Goal: Task Accomplishment & Management: Manage account settings

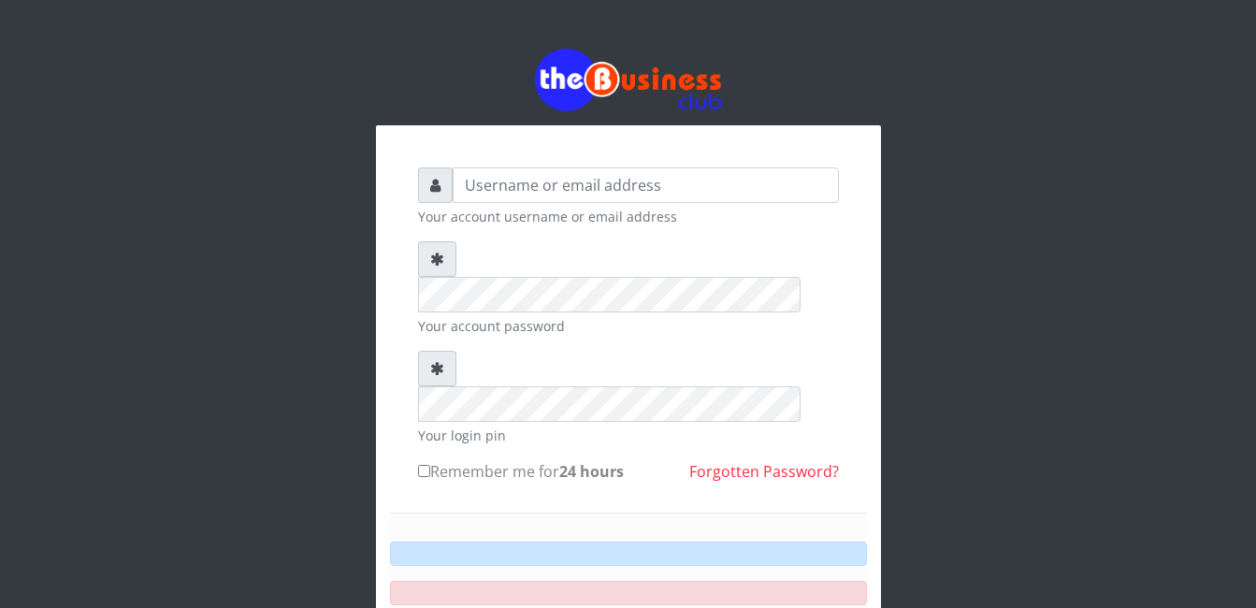
click at [1182, 322] on div "Your account username or email address Your account password Your login pin Rem…" at bounding box center [628, 411] width 1256 height 823
click at [467, 167] on input "text" at bounding box center [646, 185] width 386 height 36
drag, startPoint x: 789, startPoint y: 97, endPoint x: 828, endPoint y: 159, distance: 72.7
click at [828, 159] on div "Your account username or email address Your account password Your login pin Rem…" at bounding box center [628, 449] width 505 height 649
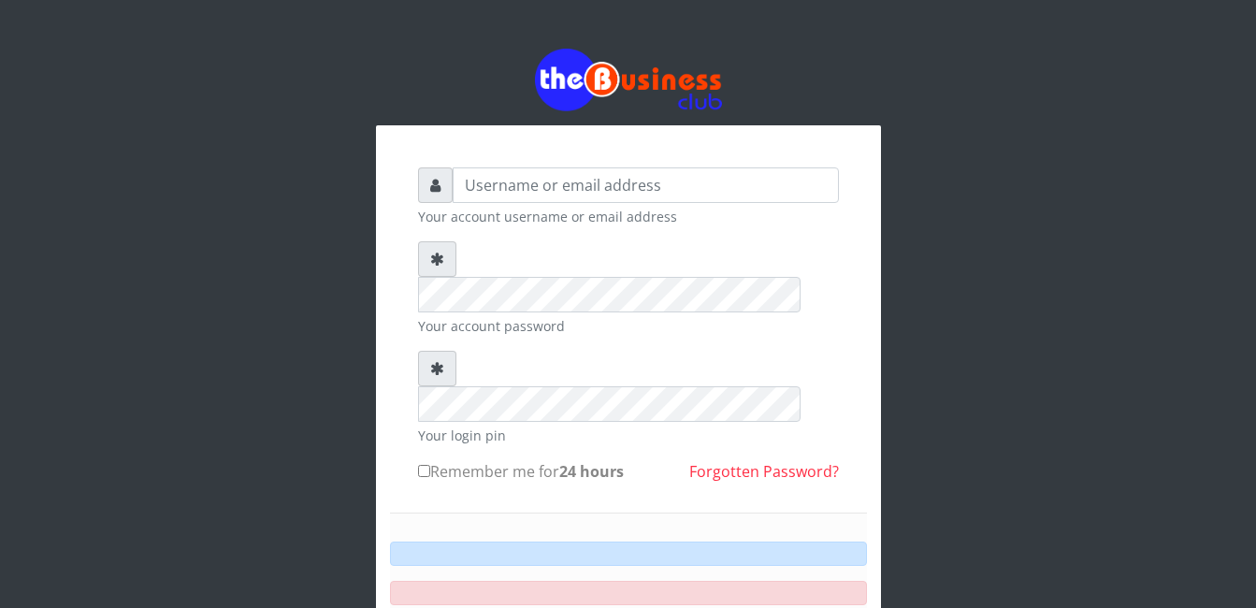
click at [1202, 81] on div "Your account username or email address Your account password Your login pin Rem…" at bounding box center [628, 411] width 1256 height 823
drag, startPoint x: 1202, startPoint y: 81, endPoint x: 1209, endPoint y: 38, distance: 43.7
click at [1209, 38] on div "Your account username or email address Your account password Your login pin Rem…" at bounding box center [628, 411] width 1256 height 823
click at [464, 167] on input "text" at bounding box center [646, 185] width 386 height 36
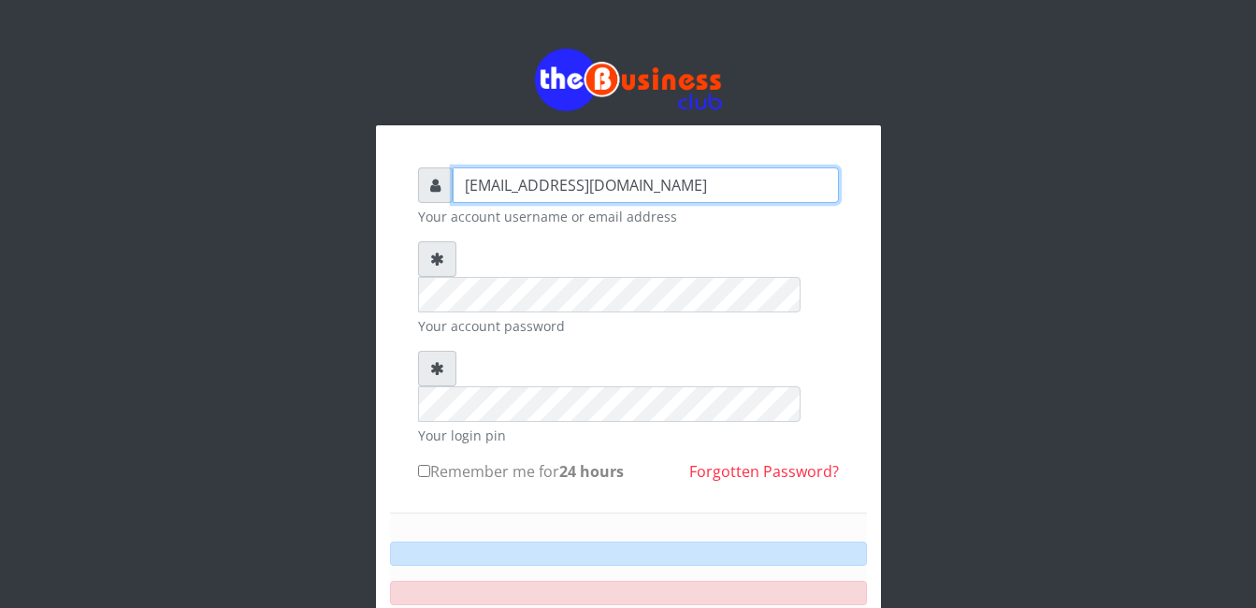
type input "[EMAIL_ADDRESS][DOMAIN_NAME]"
click at [808, 200] on form "[EMAIL_ADDRESS][DOMAIN_NAME] Your account username or email address Your accoun…" at bounding box center [628, 454] width 421 height 574
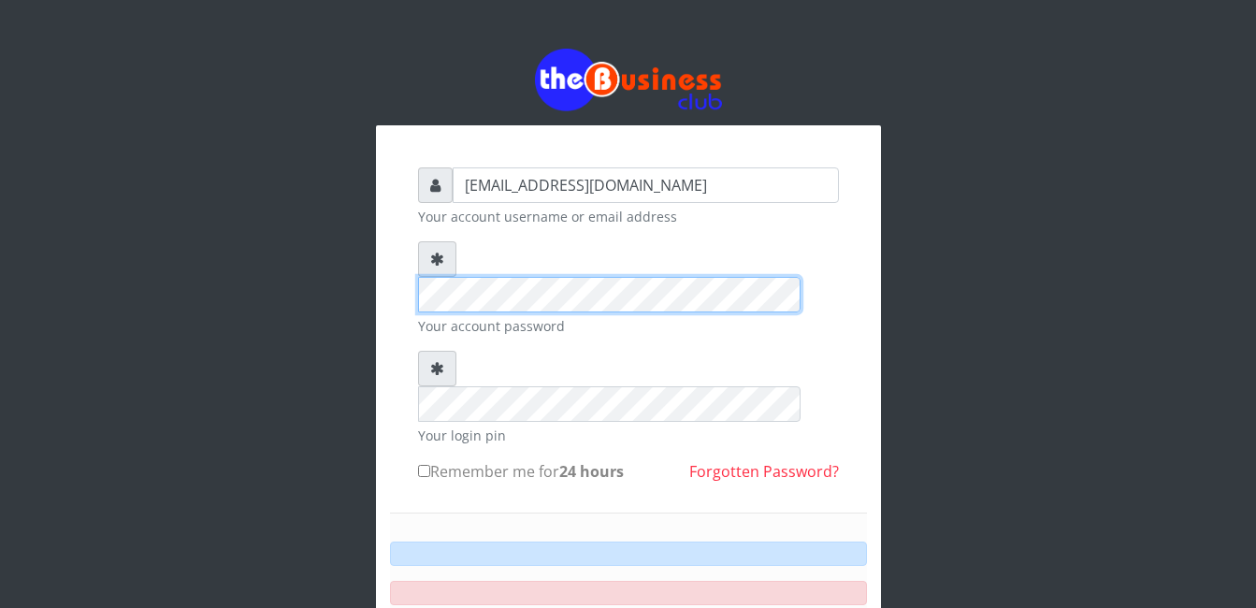
click at [720, 153] on div "[EMAIL_ADDRESS][DOMAIN_NAME] Your account username or email address Your accoun…" at bounding box center [628, 454] width 449 height 602
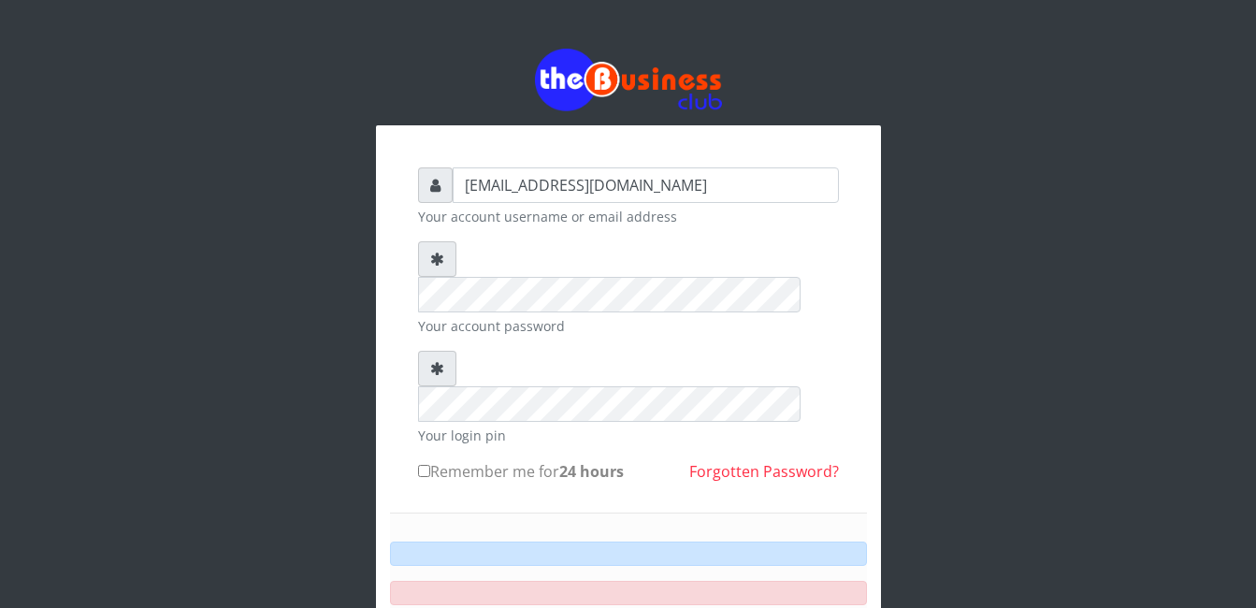
click at [413, 353] on div "[EMAIL_ADDRESS][DOMAIN_NAME] Your account username or email address Your accoun…" at bounding box center [628, 454] width 449 height 602
click at [420, 465] on input "Remember me for 24 hours" at bounding box center [424, 471] width 12 height 12
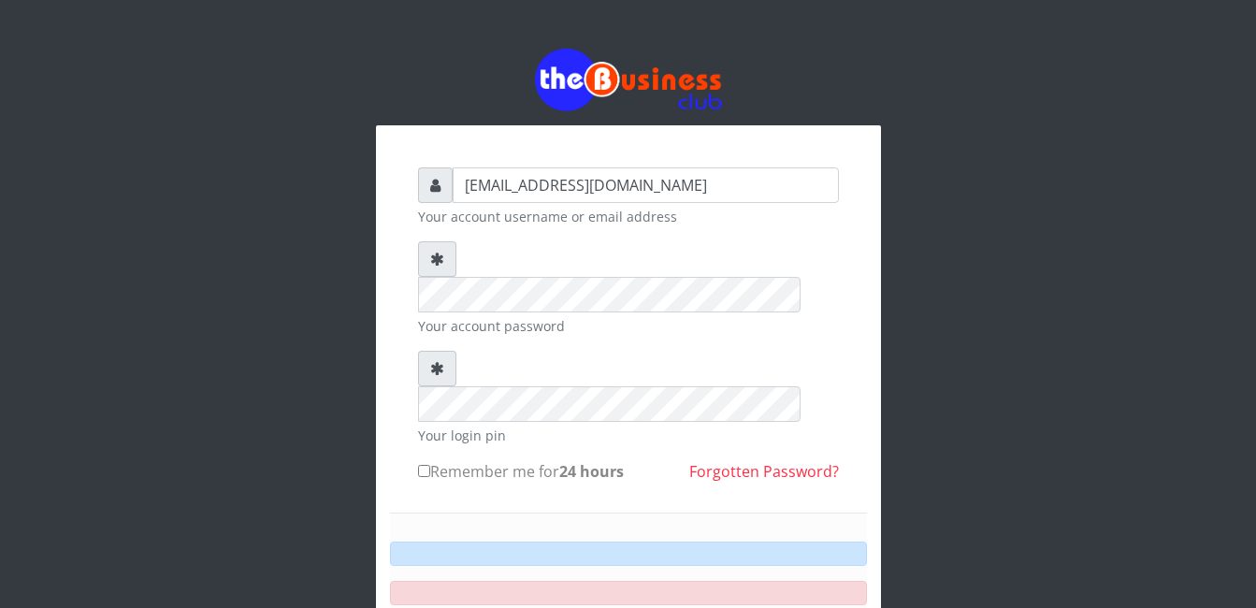
checkbox input "true"
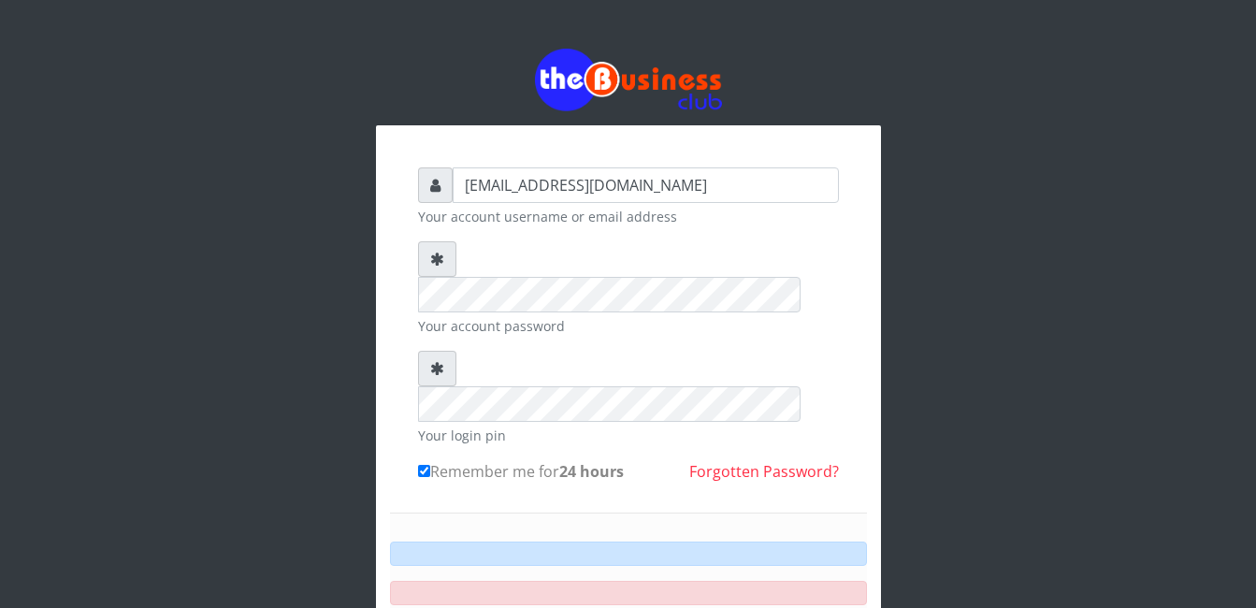
drag, startPoint x: 625, startPoint y: 538, endPoint x: 625, endPoint y: 527, distance: 11.2
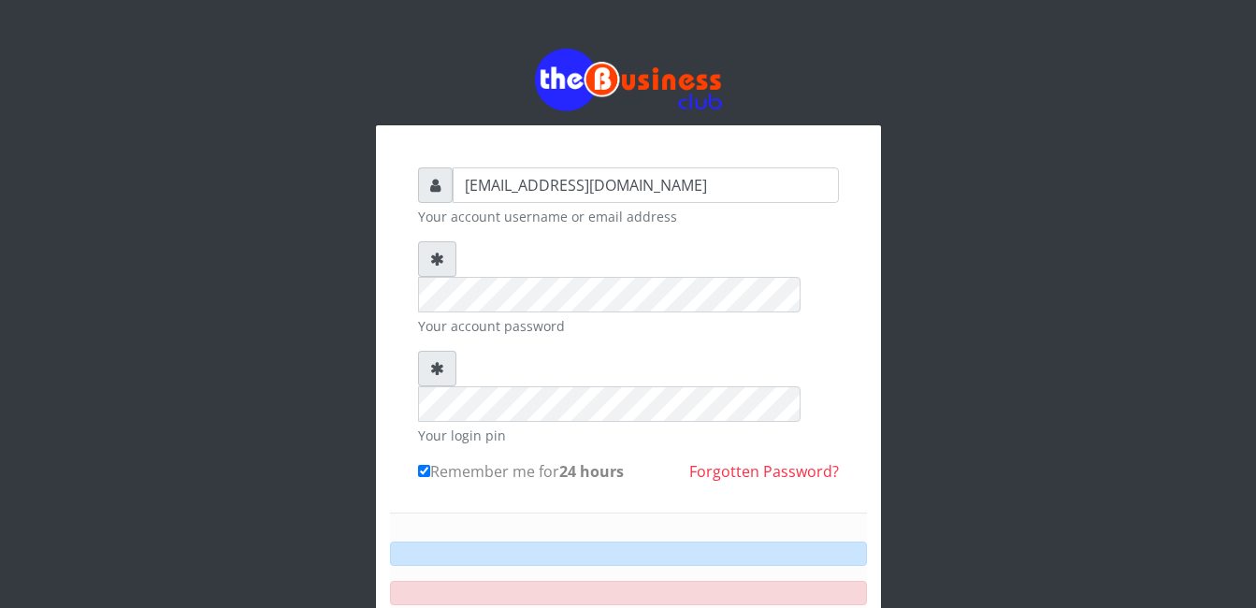
drag, startPoint x: 649, startPoint y: 527, endPoint x: 639, endPoint y: 537, distance: 14.6
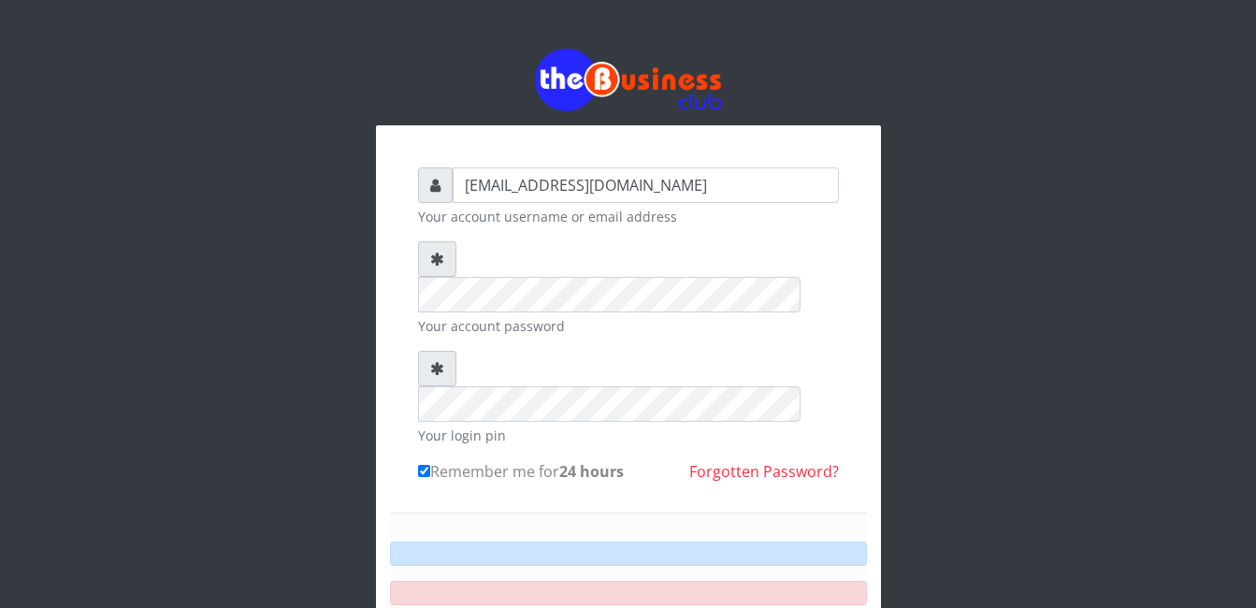
drag, startPoint x: 605, startPoint y: 548, endPoint x: 625, endPoint y: 533, distance: 24.7
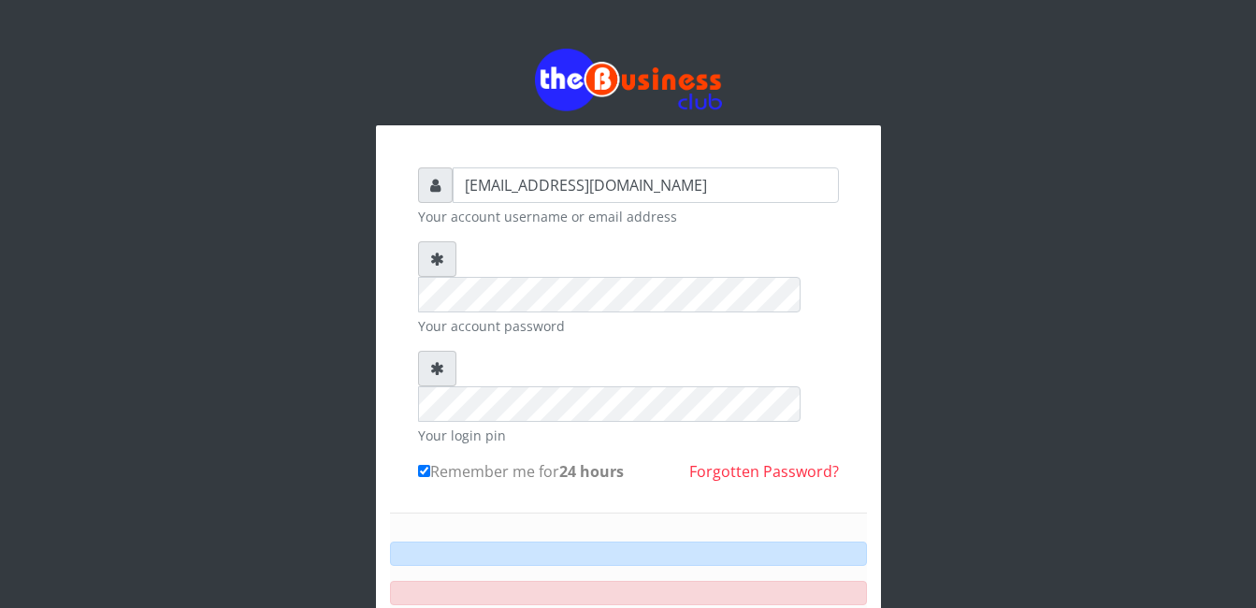
drag, startPoint x: 525, startPoint y: 454, endPoint x: 607, endPoint y: 538, distance: 117.7
click at [607, 538] on div "Sign in" at bounding box center [628, 605] width 477 height 184
drag, startPoint x: 607, startPoint y: 538, endPoint x: 621, endPoint y: 533, distance: 14.8
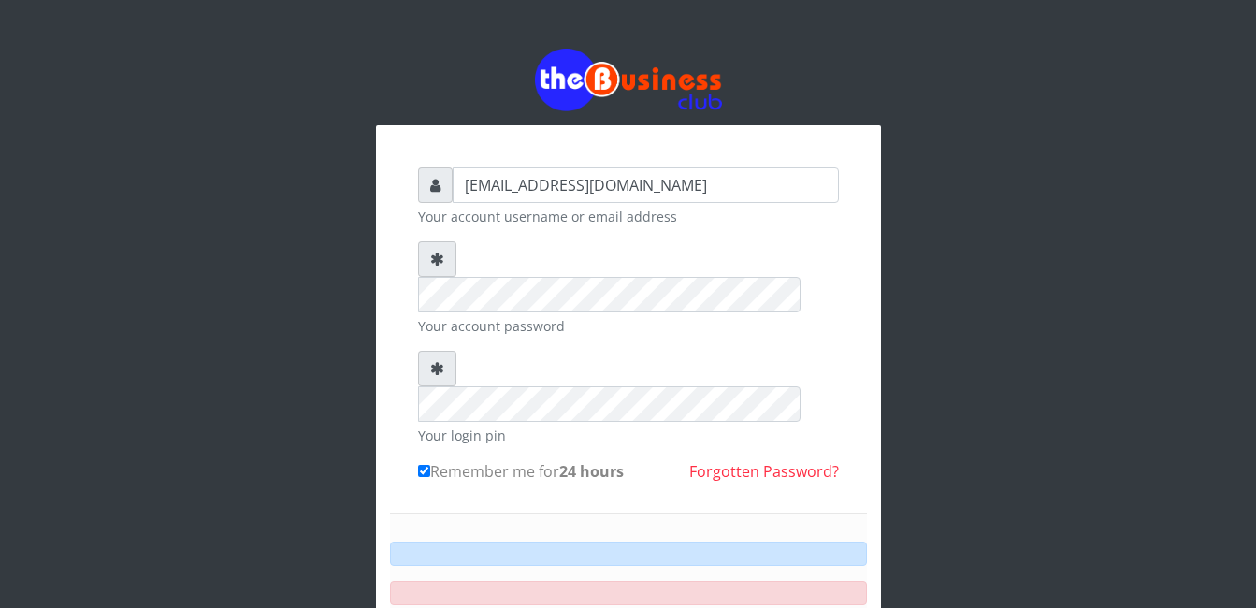
click at [503, 225] on small "Your account username or email address" at bounding box center [628, 217] width 421 height 20
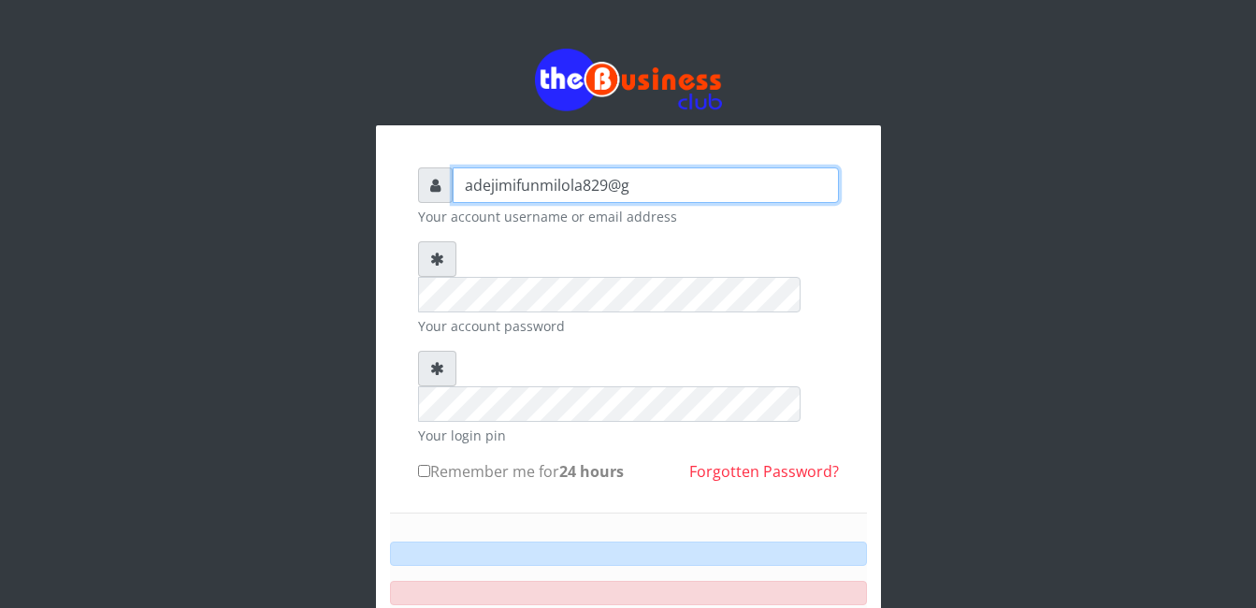
click at [632, 183] on input "adejimifunmilola829@g" at bounding box center [646, 185] width 386 height 36
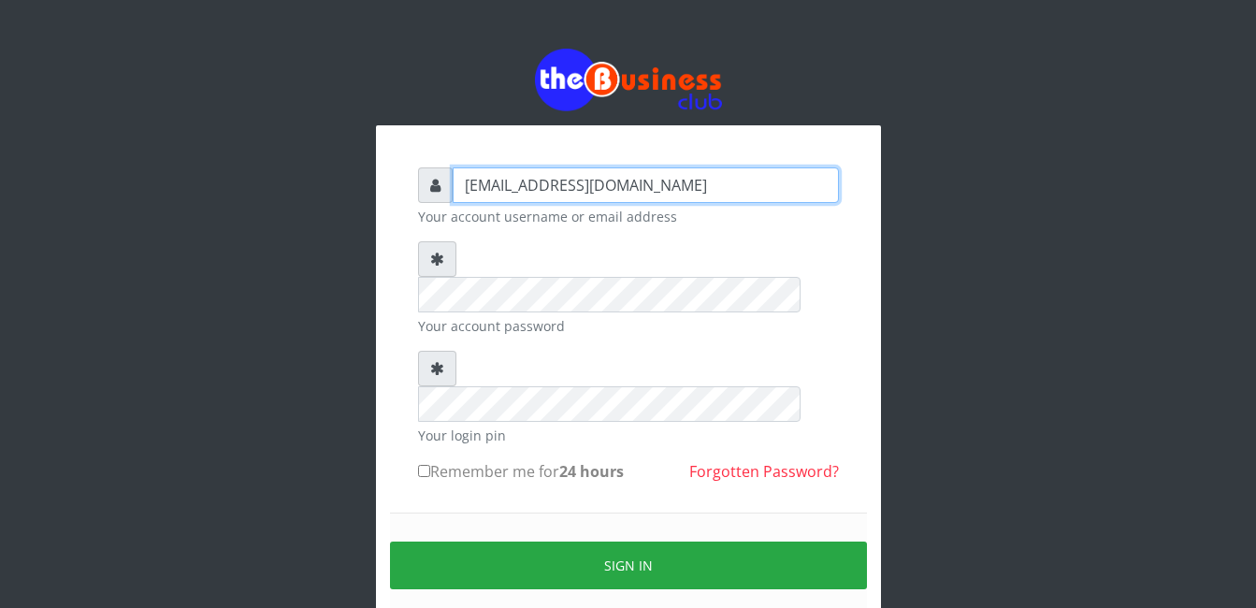
type input "[EMAIL_ADDRESS][DOMAIN_NAME]"
click at [418, 465] on input "Remember me for 24 hours" at bounding box center [424, 471] width 12 height 12
checkbox input "true"
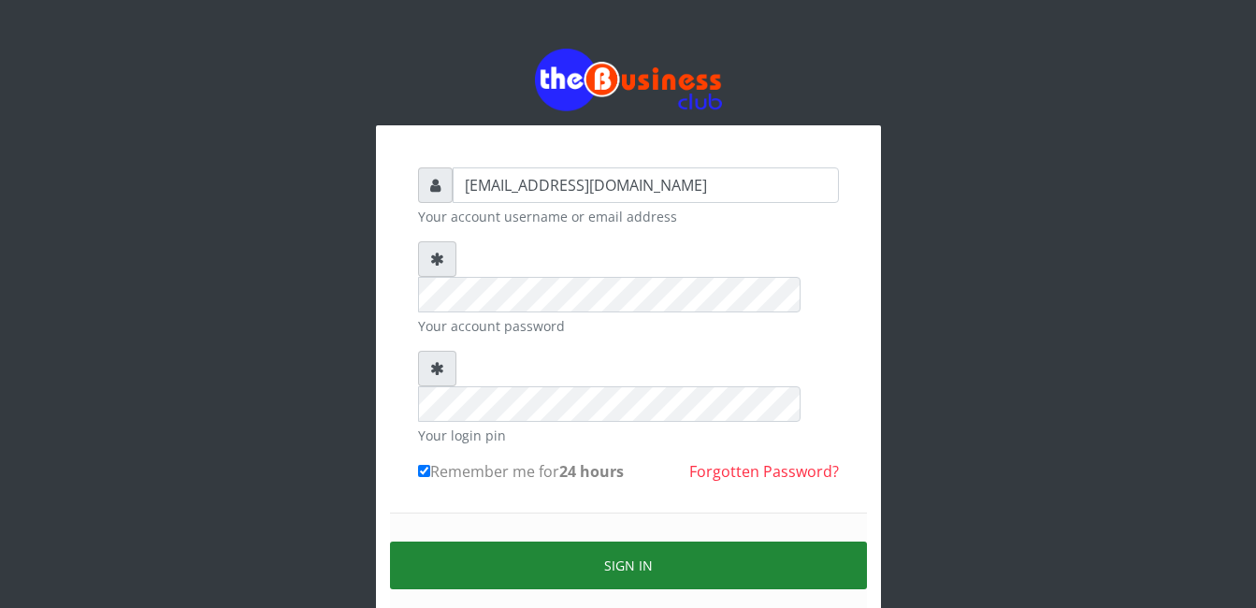
click at [426, 542] on button "Sign in" at bounding box center [628, 566] width 477 height 48
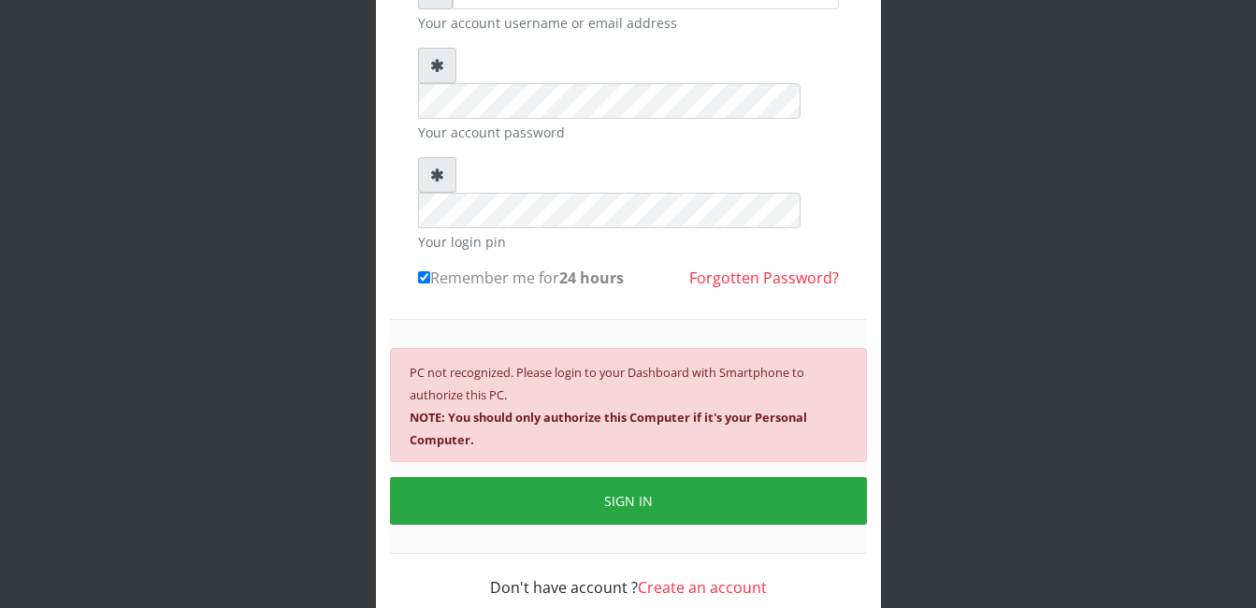
scroll to position [195, 0]
